Goal: Information Seeking & Learning: Learn about a topic

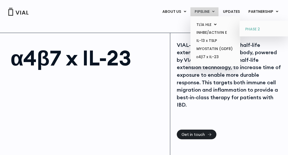
click at [252, 29] on link "PHASE 2" at bounding box center [264, 29] width 46 height 8
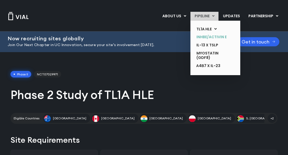
click at [211, 37] on link "INHBE/ACTIVIN E" at bounding box center [211, 37] width 38 height 8
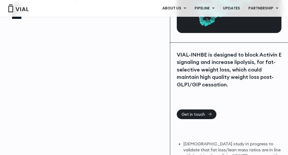
scroll to position [79, 0]
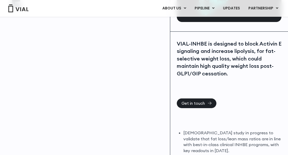
click at [18, 10] on img at bounding box center [18, 8] width 21 height 8
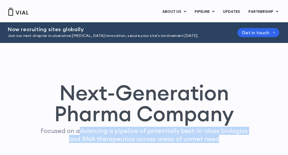
drag, startPoint x: 80, startPoint y: 132, endPoint x: 233, endPoint y: 139, distance: 152.5
click at [233, 139] on p "Focused on advancing a pipeline of potentially best-in-class biologics and RNA …" at bounding box center [143, 135] width 211 height 16
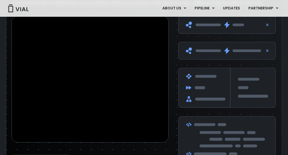
scroll to position [865, 0]
